Goal: Information Seeking & Learning: Learn about a topic

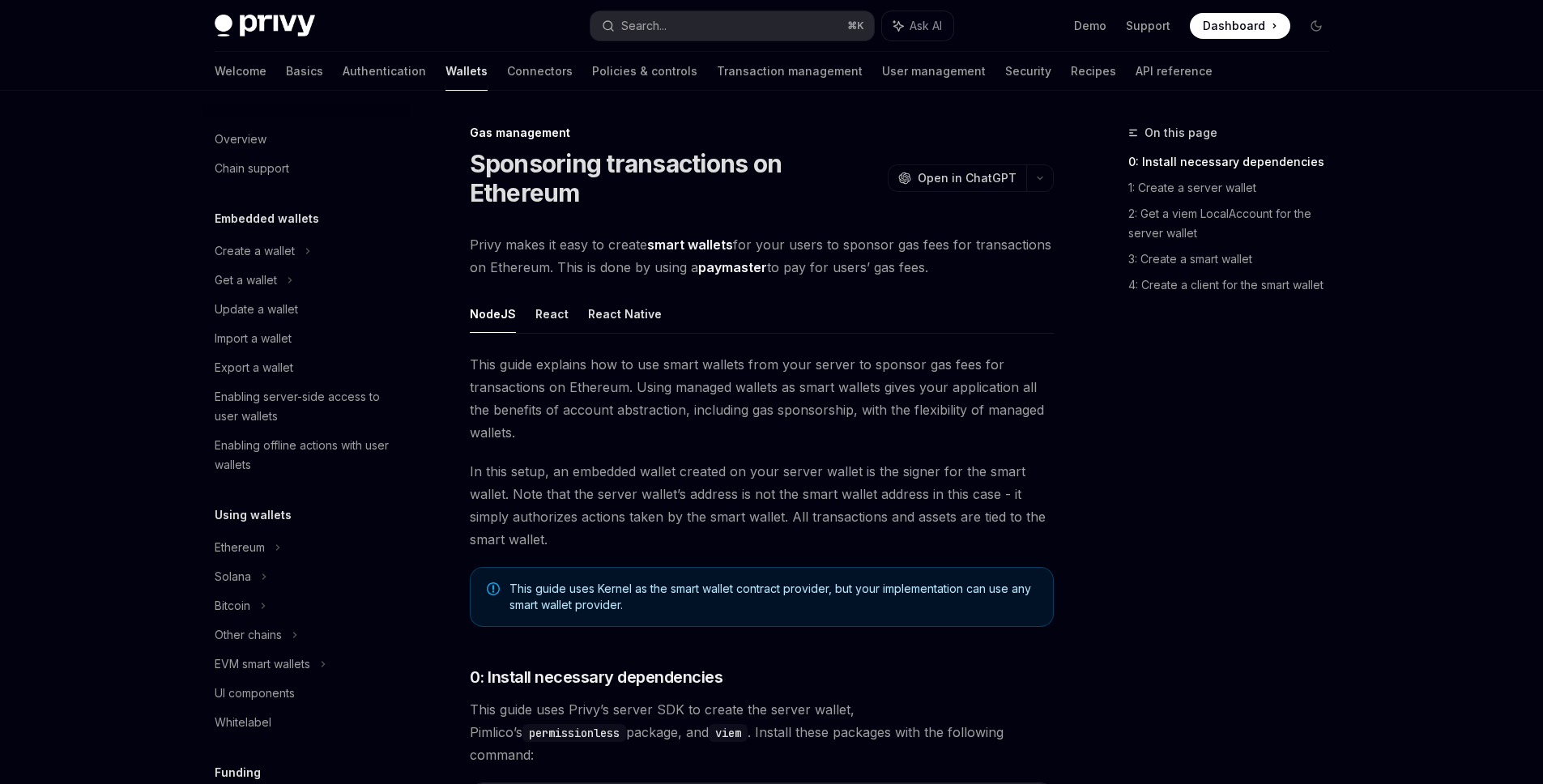
scroll to position [617, 0]
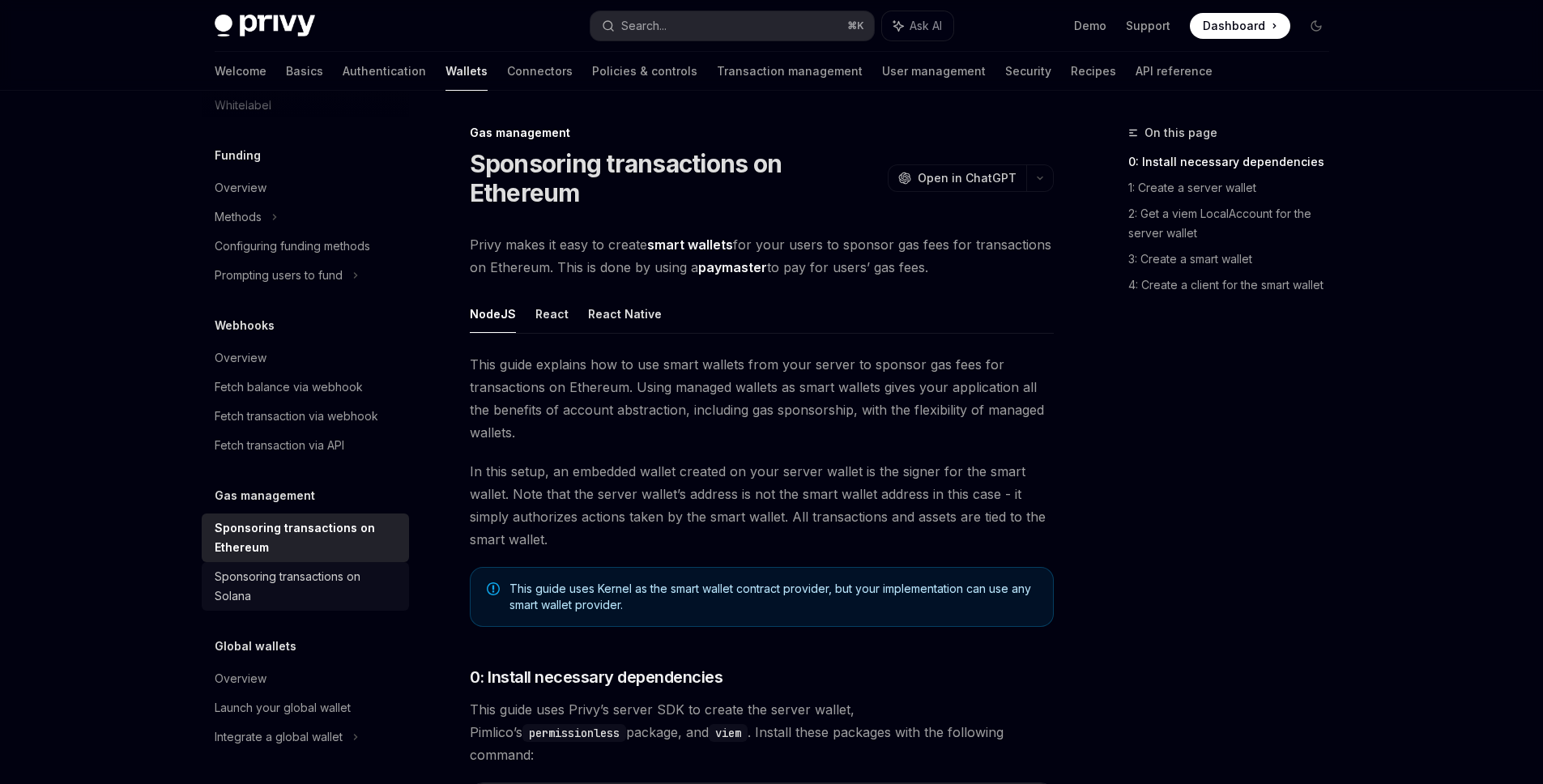
click at [346, 602] on div "Sponsoring transactions on Solana" at bounding box center [307, 586] width 185 height 39
type textarea "*"
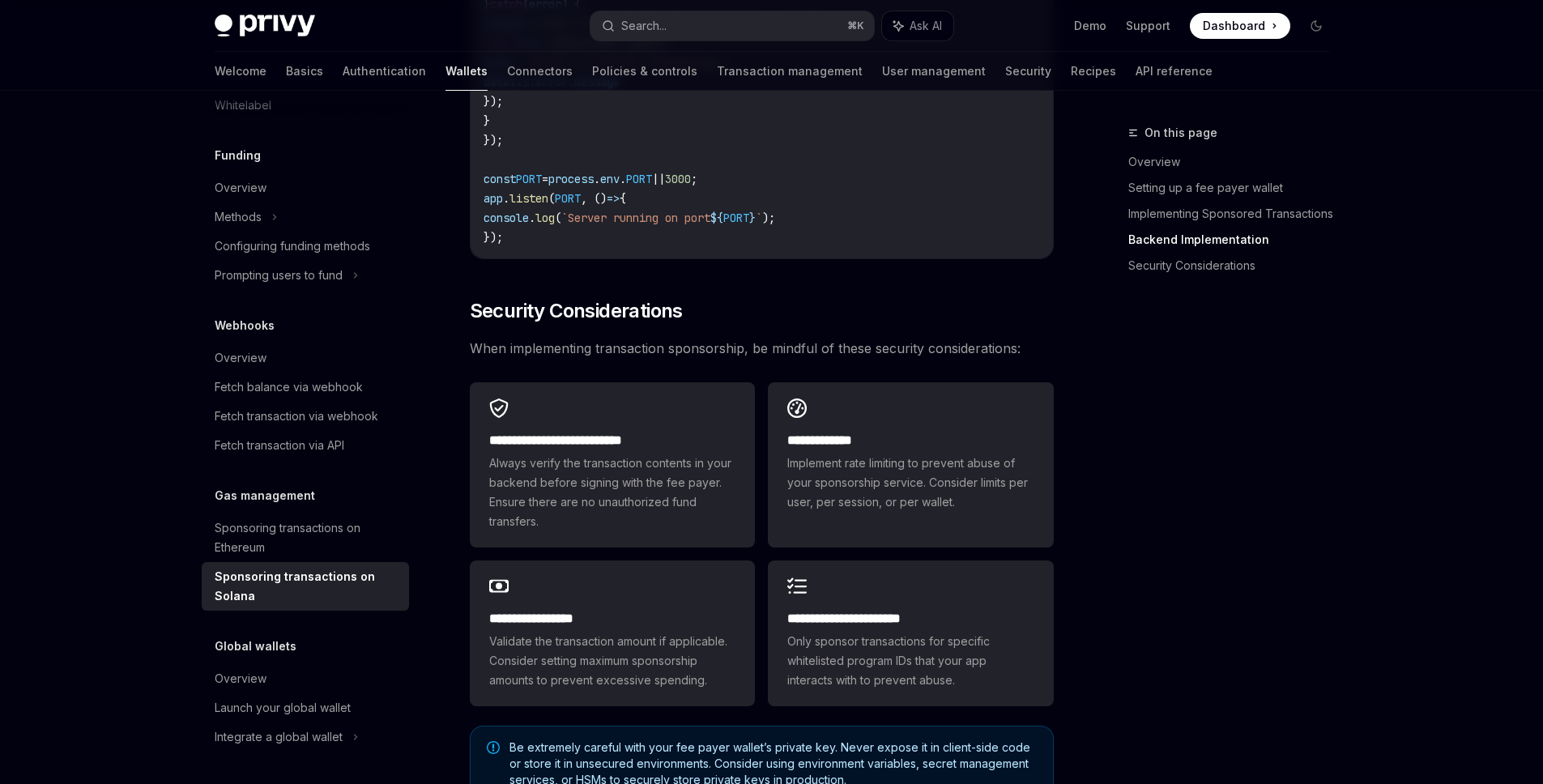
scroll to position [4425, 0]
